Goal: Complete application form

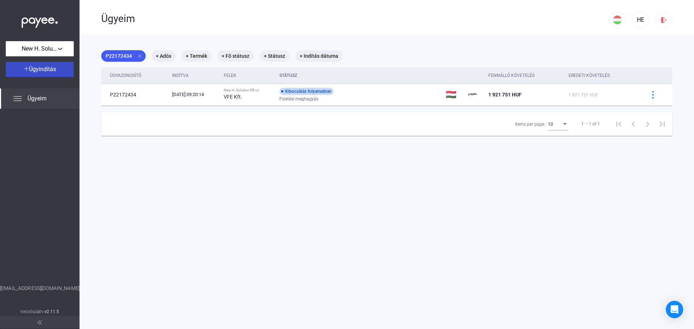
click at [39, 69] on span "Ügyindítás" at bounding box center [42, 69] width 27 height 7
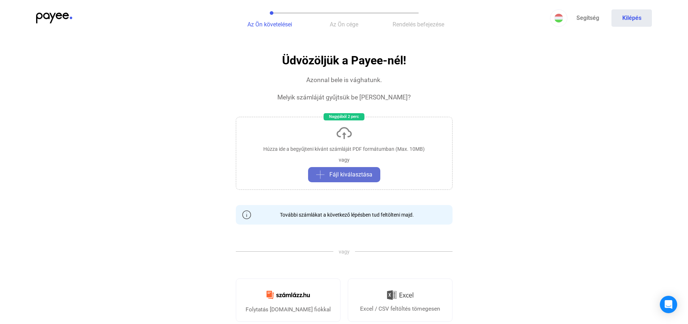
click at [347, 174] on span "Fájl kiválasztása" at bounding box center [350, 174] width 43 height 9
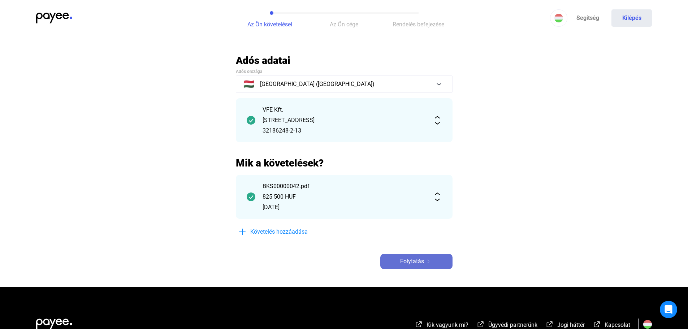
click at [403, 263] on span "Folytatás" at bounding box center [412, 261] width 24 height 9
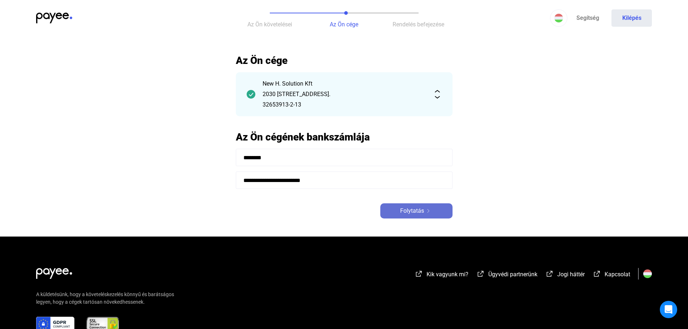
click at [408, 212] on span "Folytatás" at bounding box center [412, 211] width 24 height 9
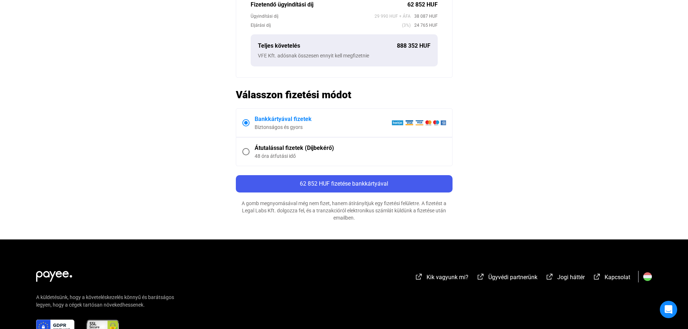
scroll to position [325, 0]
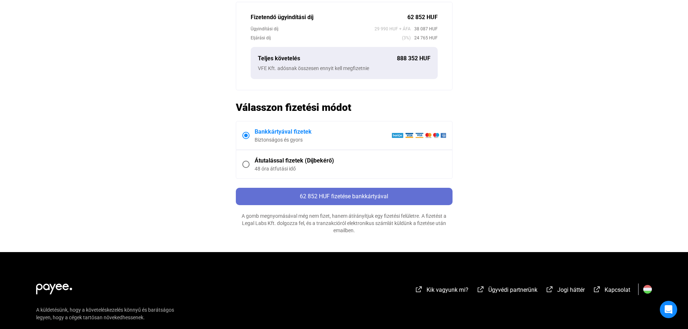
click at [335, 196] on span "62 852 HUF fizetése bankkártyával" at bounding box center [344, 196] width 89 height 7
